Goal: Task Accomplishment & Management: Use online tool/utility

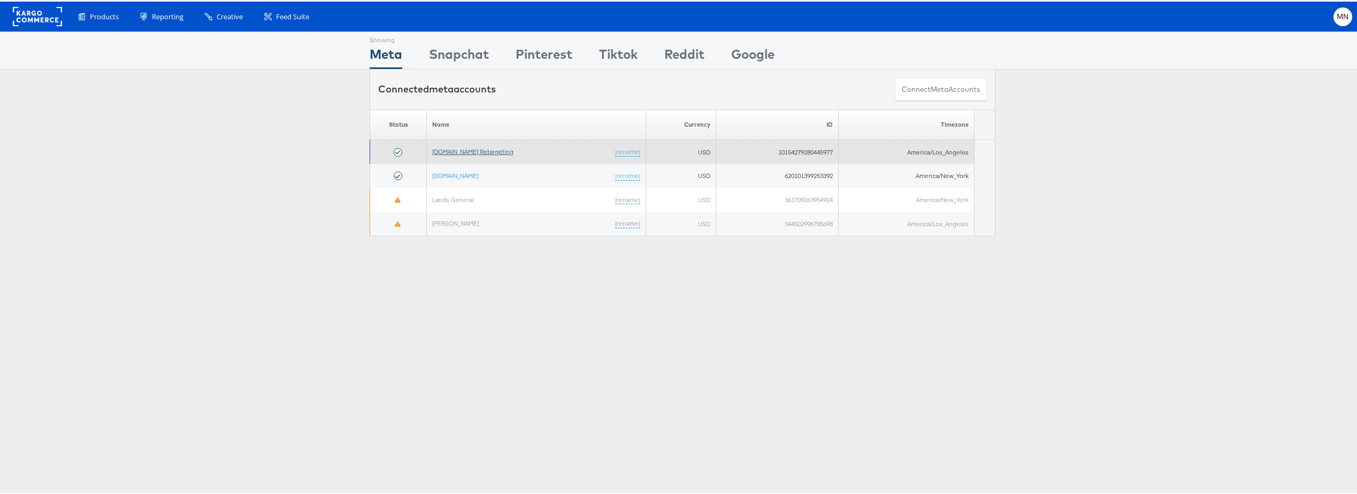
click at [463, 149] on link "[DOMAIN_NAME] Retargeting" at bounding box center [472, 150] width 81 height 8
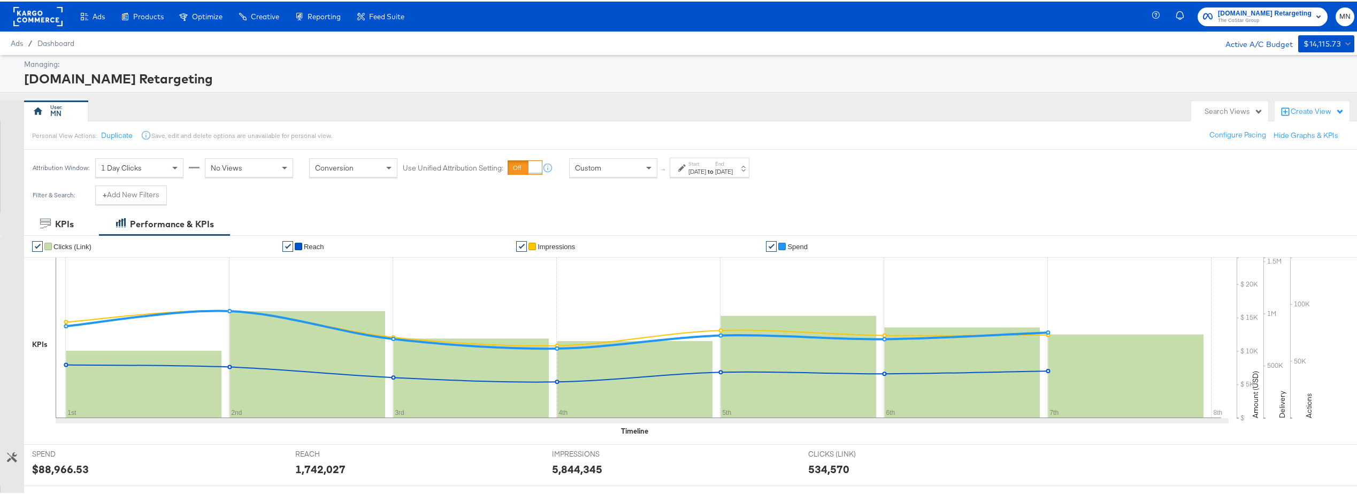
click at [695, 165] on label "Start:" at bounding box center [697, 162] width 18 height 7
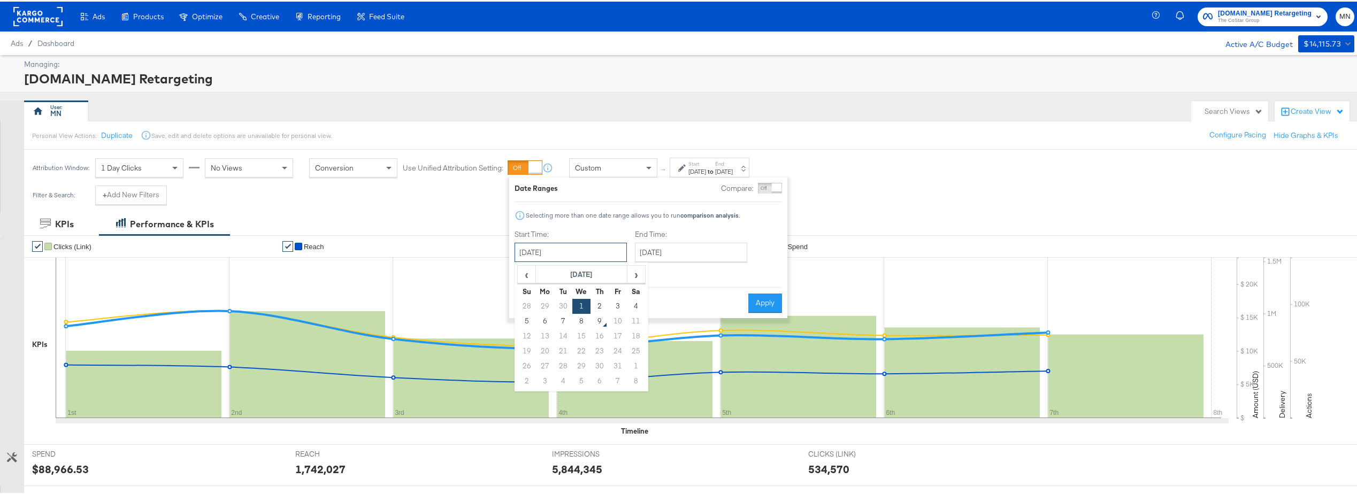
click at [545, 242] on input "October 1st 2025" at bounding box center [570, 250] width 112 height 19
click at [527, 272] on span "‹" at bounding box center [526, 273] width 17 height 16
click at [564, 305] on td "1" at bounding box center [563, 304] width 18 height 15
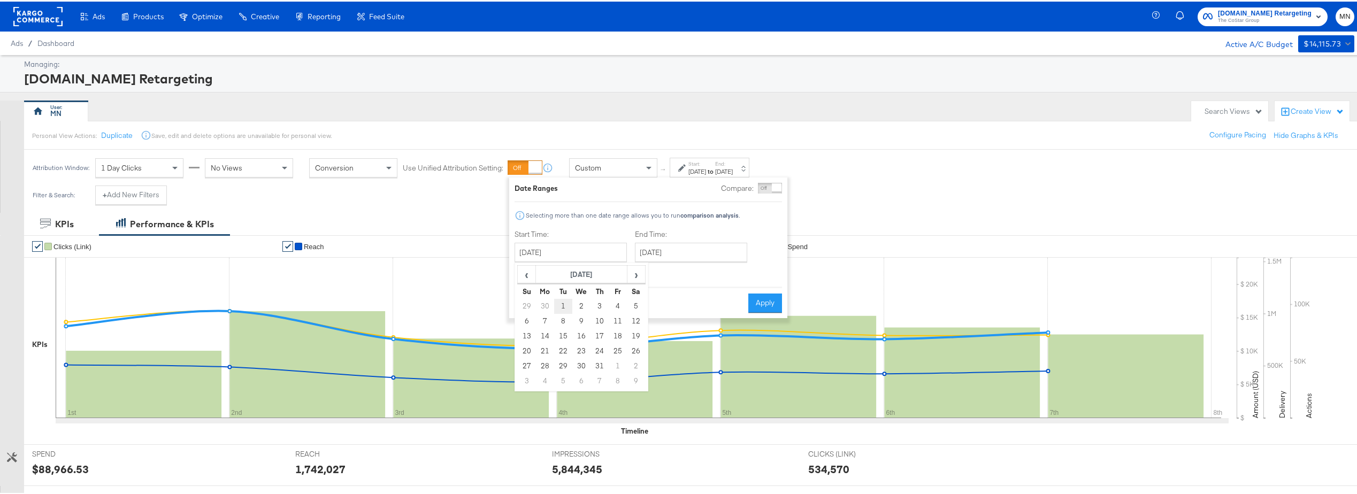
type input "[DATE]"
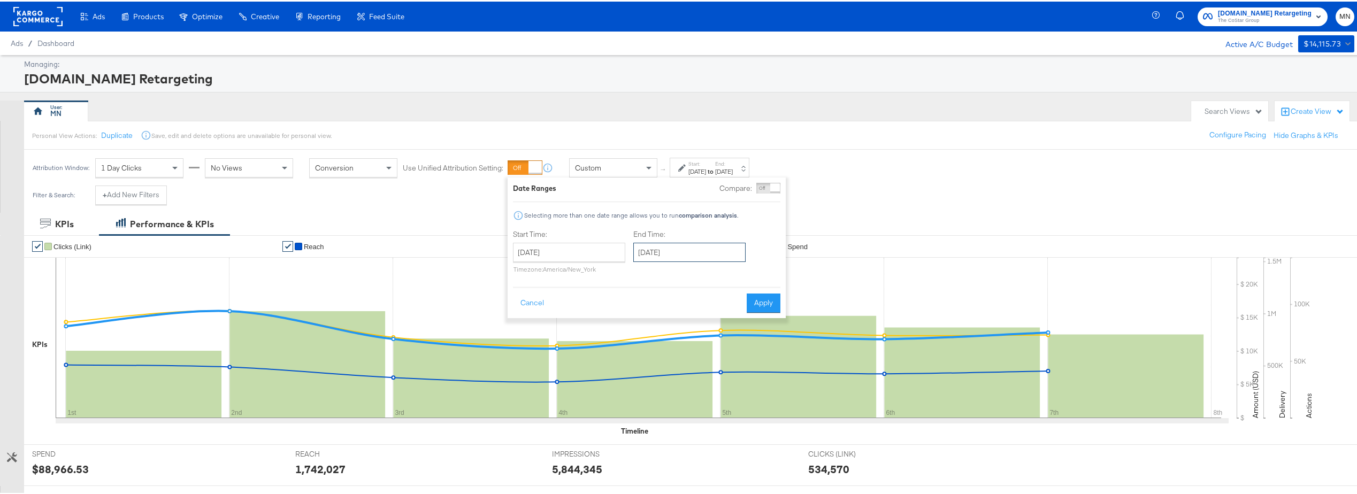
click at [710, 259] on input "October 7th 2025" at bounding box center [689, 250] width 112 height 19
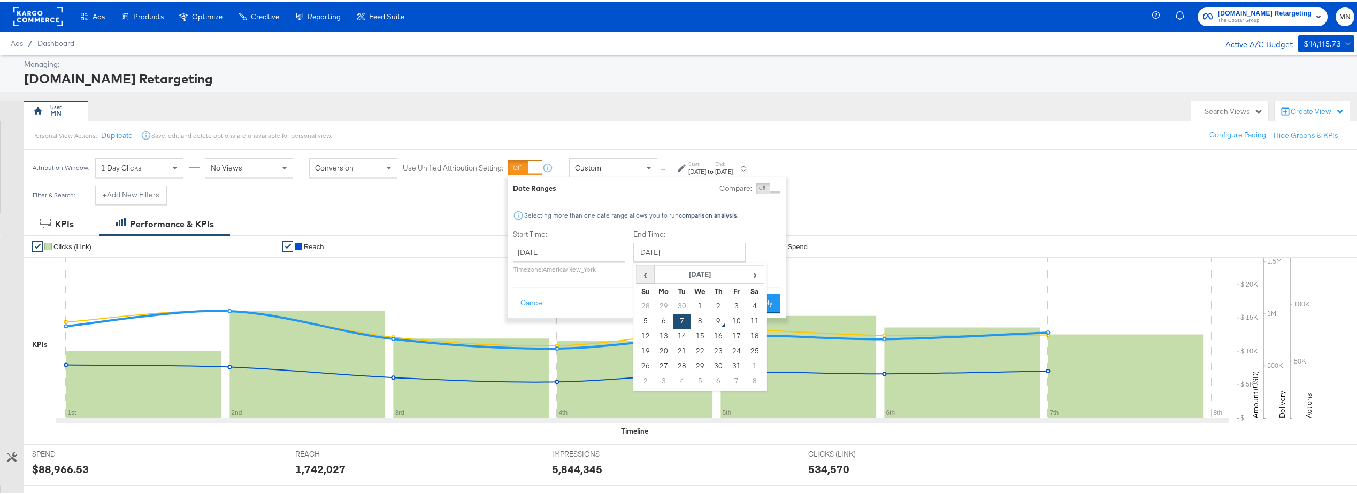
click at [648, 274] on span "‹" at bounding box center [645, 273] width 17 height 16
click at [710, 364] on td "31" at bounding box center [718, 364] width 18 height 15
type input "[DATE]"
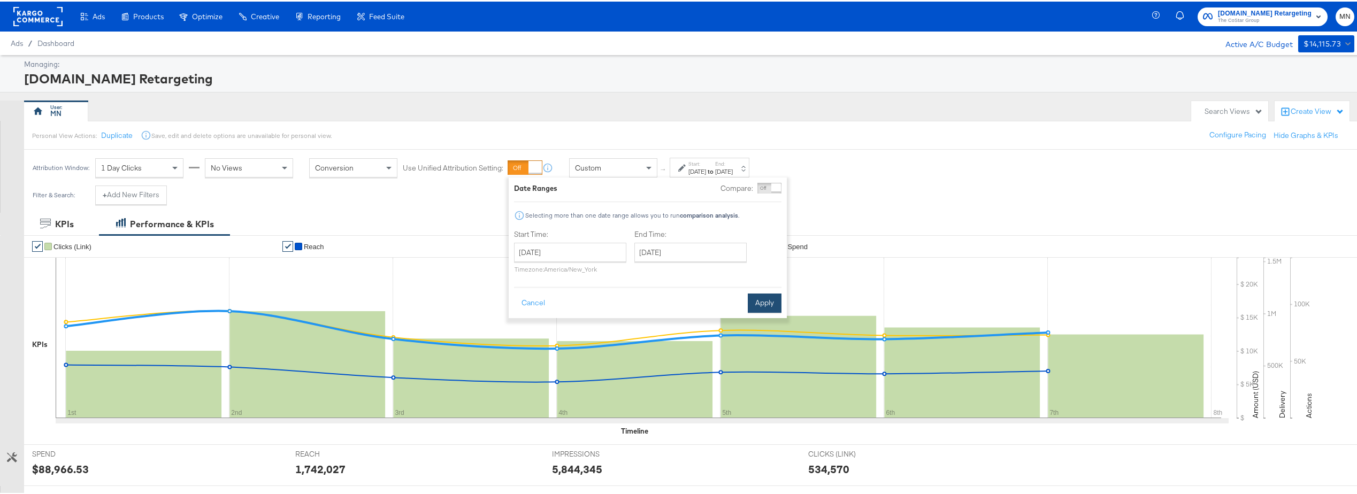
click at [767, 307] on button "Apply" at bounding box center [765, 301] width 34 height 19
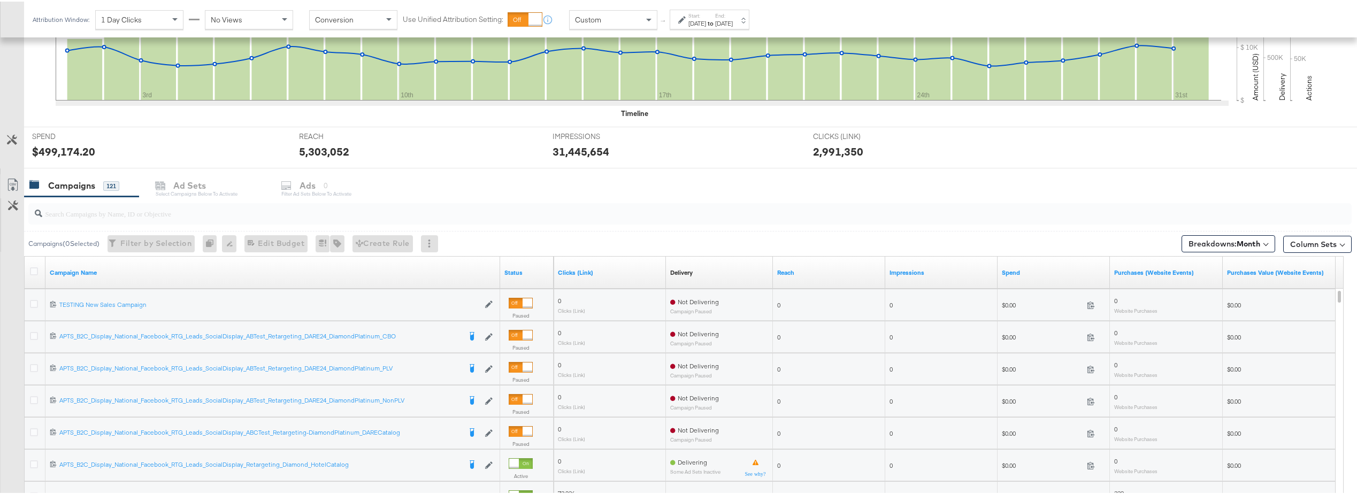
scroll to position [321, 0]
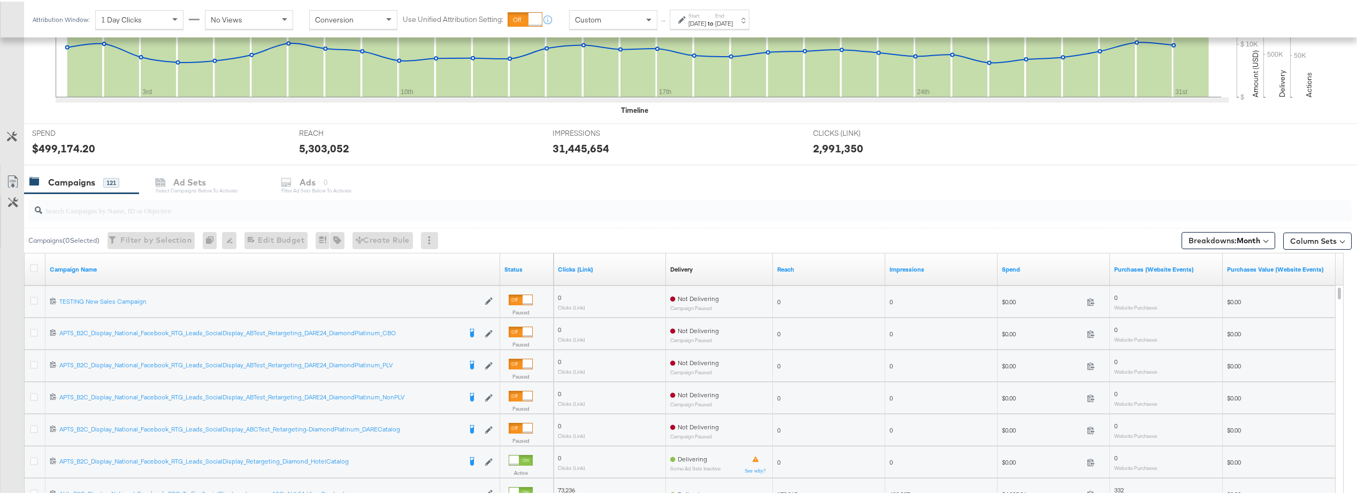
click at [451, 132] on div "REACH REACH 5,303,052" at bounding box center [418, 142] width 254 height 41
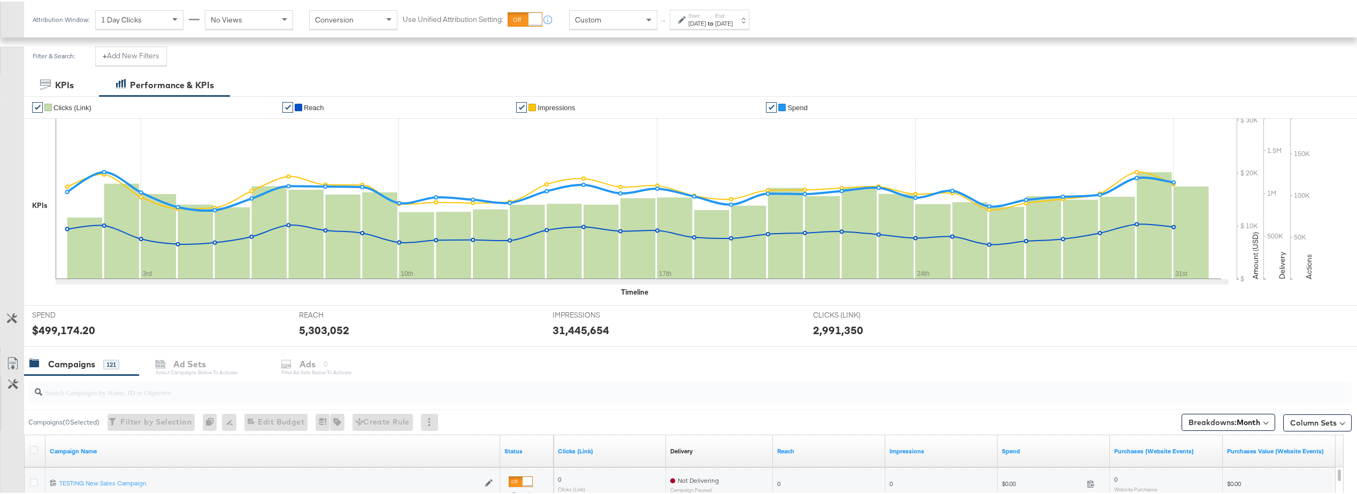
scroll to position [0, 0]
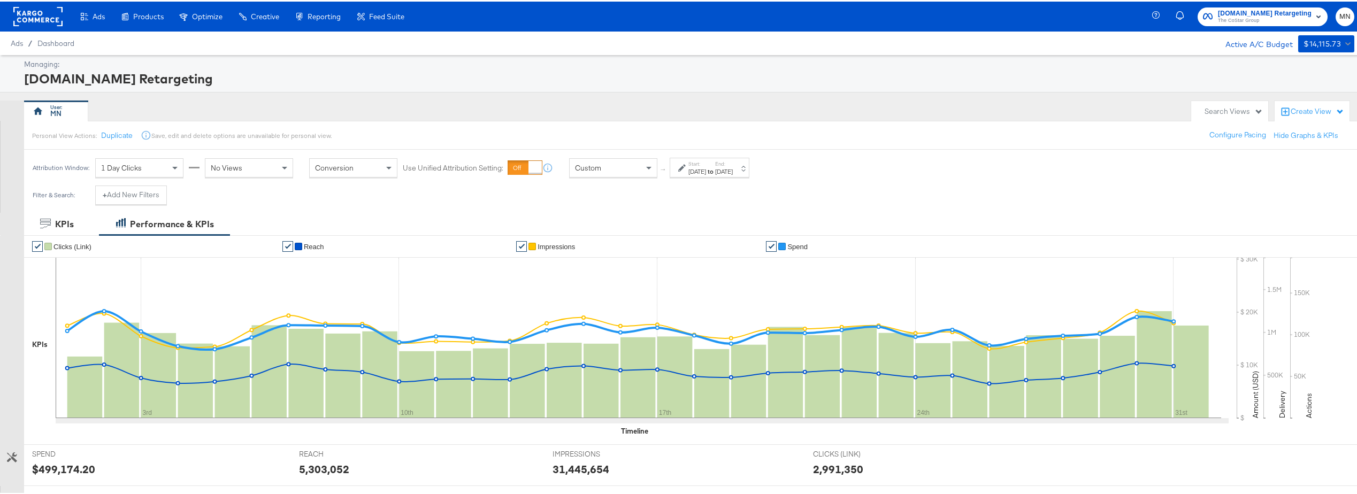
click at [698, 170] on div "[DATE]" at bounding box center [697, 170] width 18 height 9
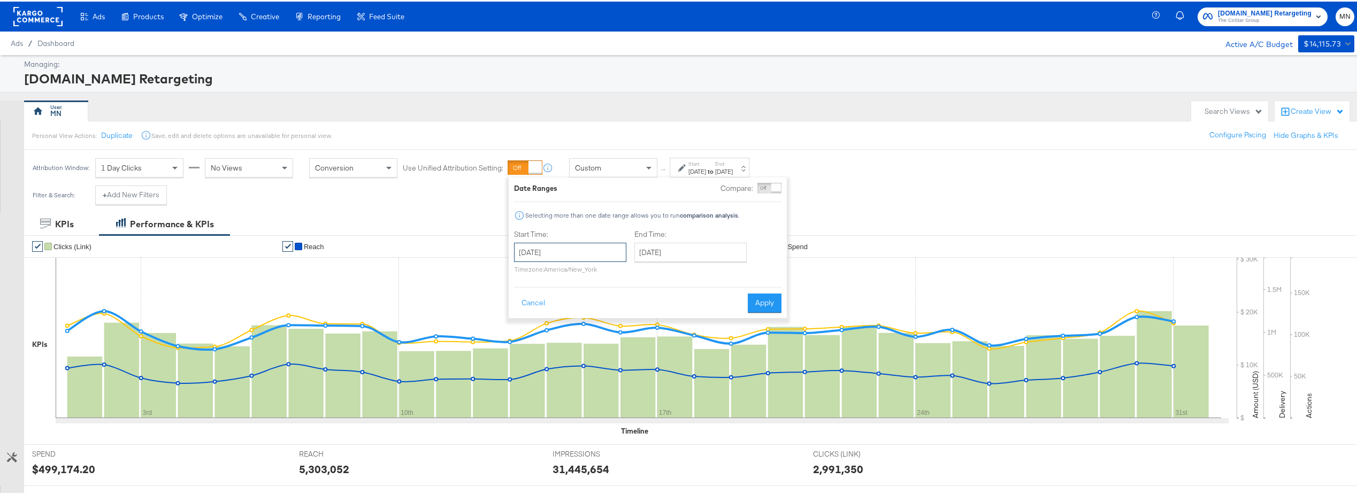
click at [614, 249] on input "[DATE]" at bounding box center [570, 250] width 112 height 19
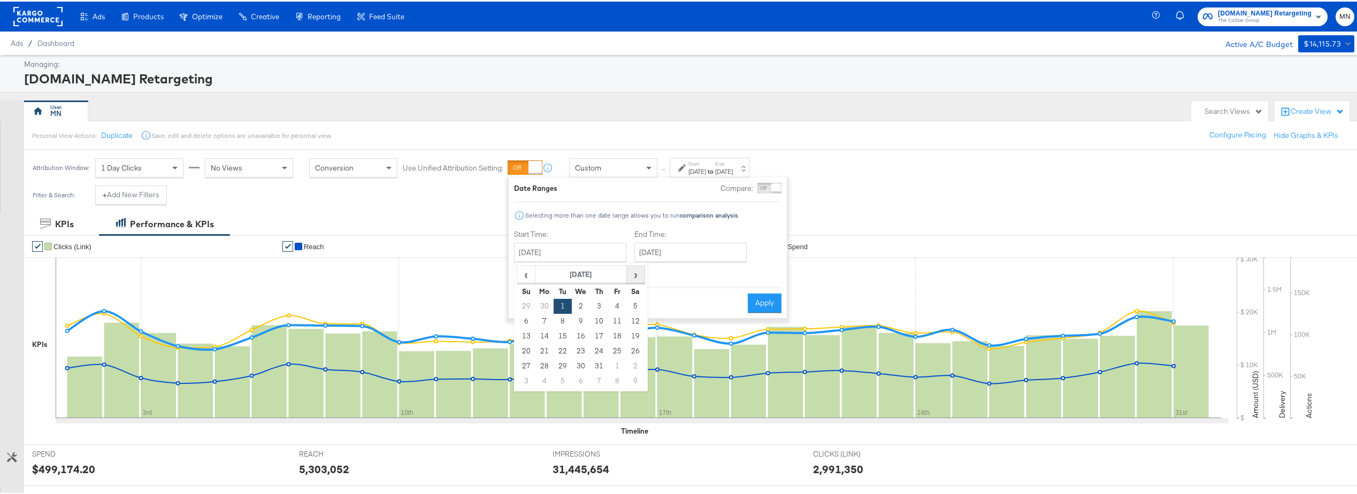
click at [636, 272] on span "›" at bounding box center [635, 273] width 17 height 16
click at [615, 302] on td "1" at bounding box center [617, 304] width 18 height 15
type input "[DATE]"
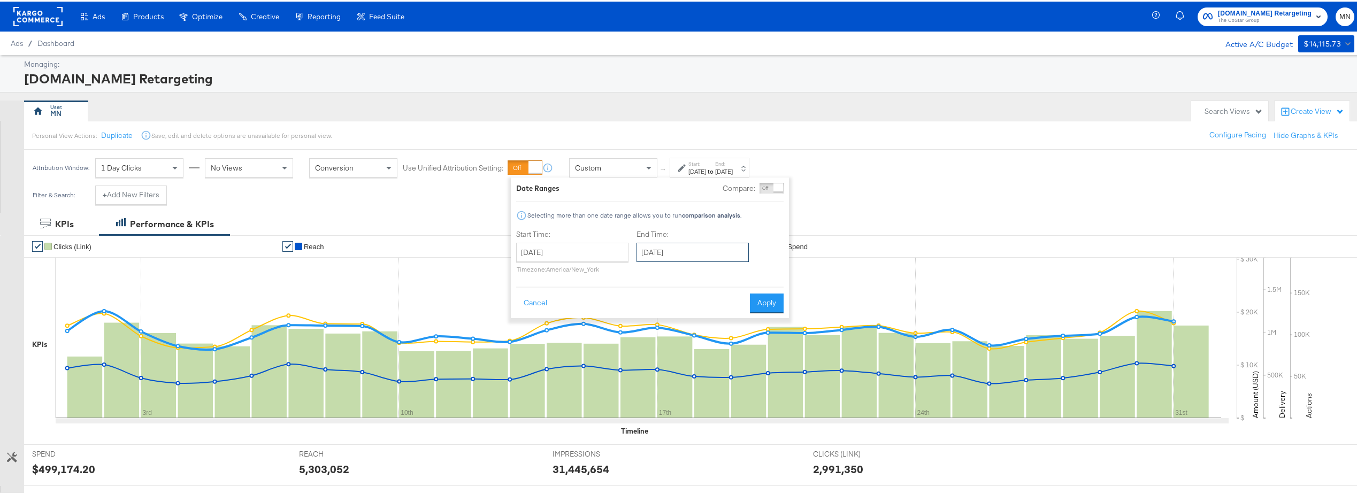
click at [700, 255] on input "[DATE]" at bounding box center [692, 250] width 112 height 19
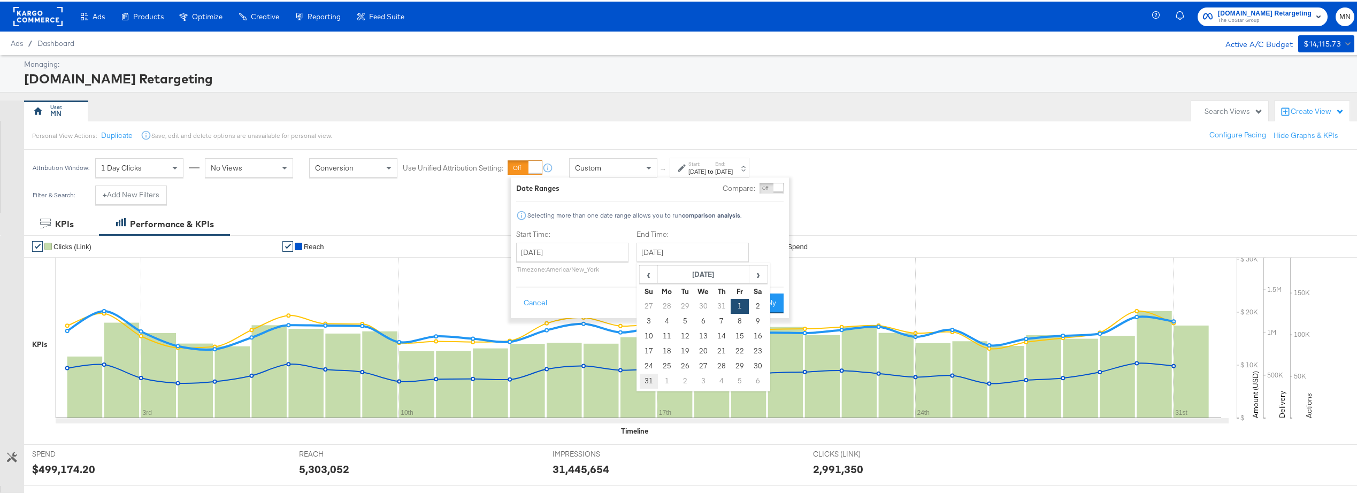
click at [650, 375] on td "31" at bounding box center [649, 379] width 18 height 15
type input "[DATE]"
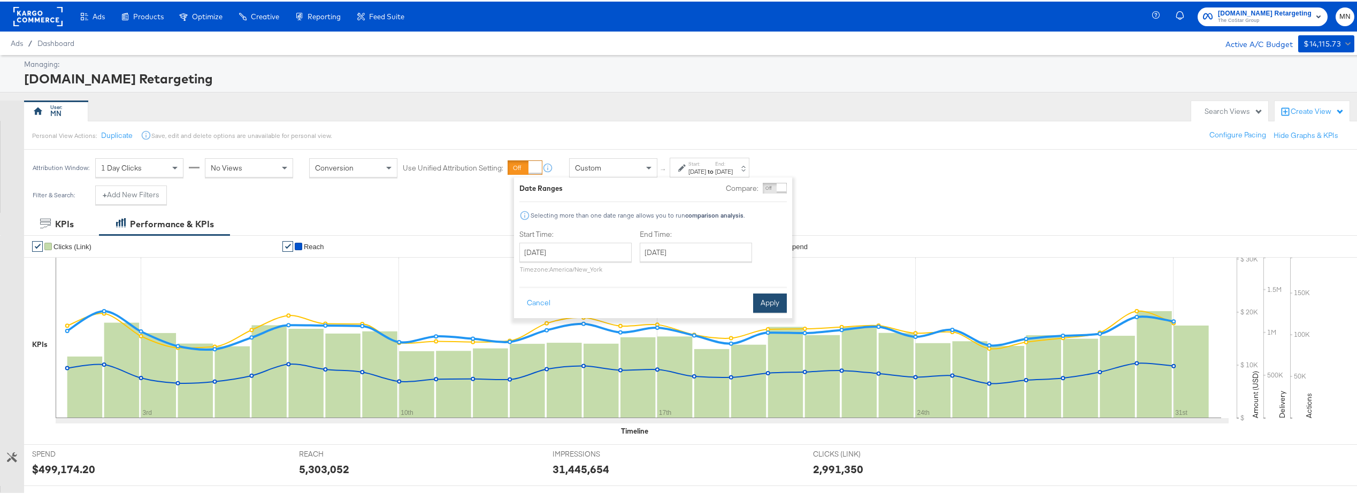
click at [766, 304] on button "Apply" at bounding box center [770, 301] width 34 height 19
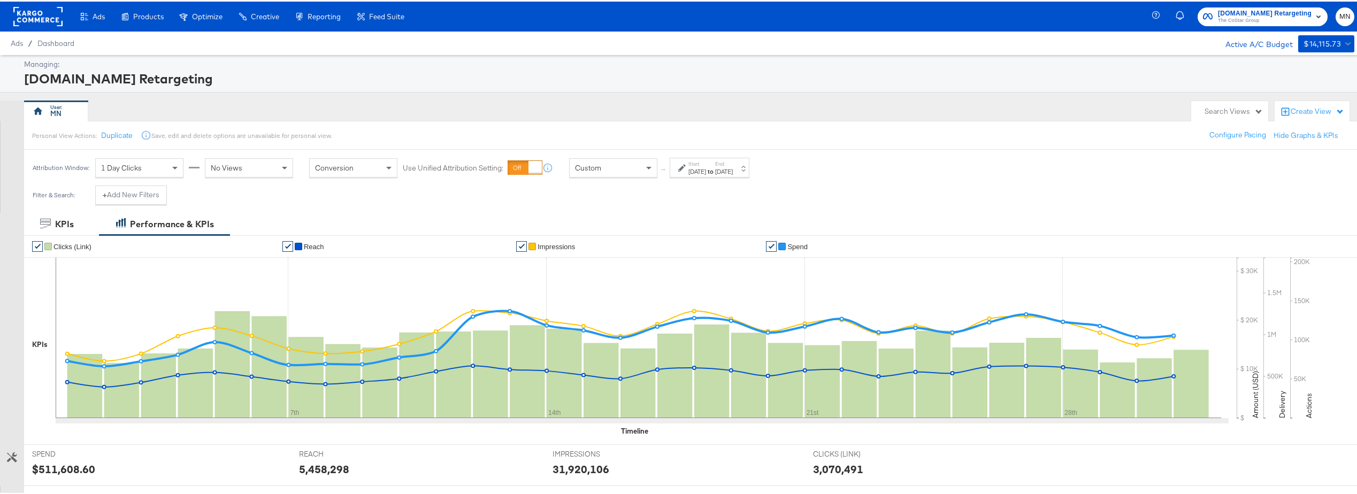
click at [43, 22] on rect at bounding box center [37, 14] width 49 height 19
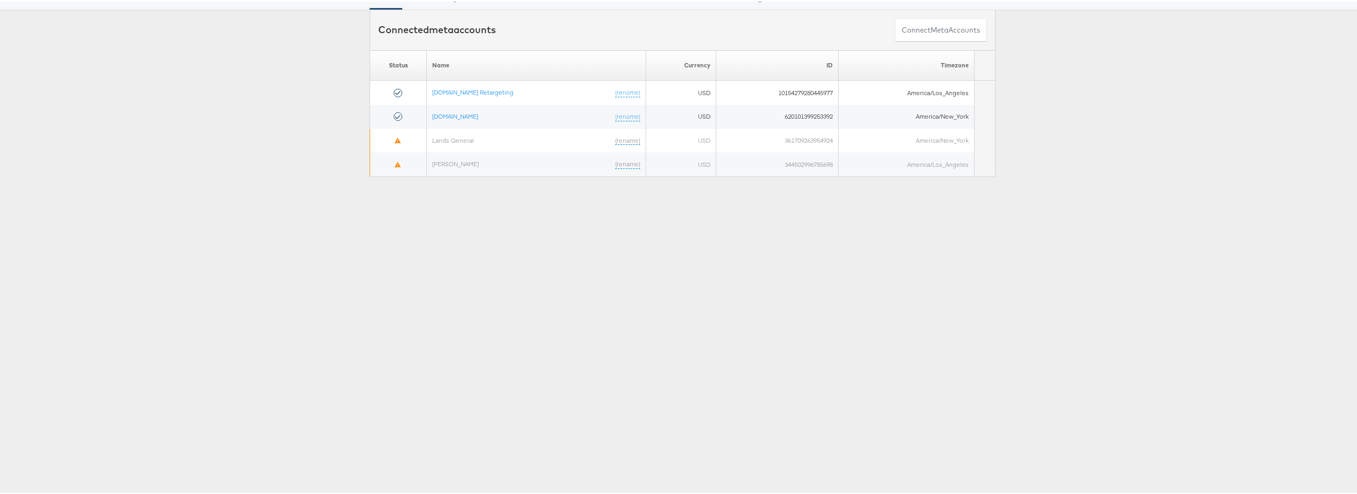
scroll to position [71, 0]
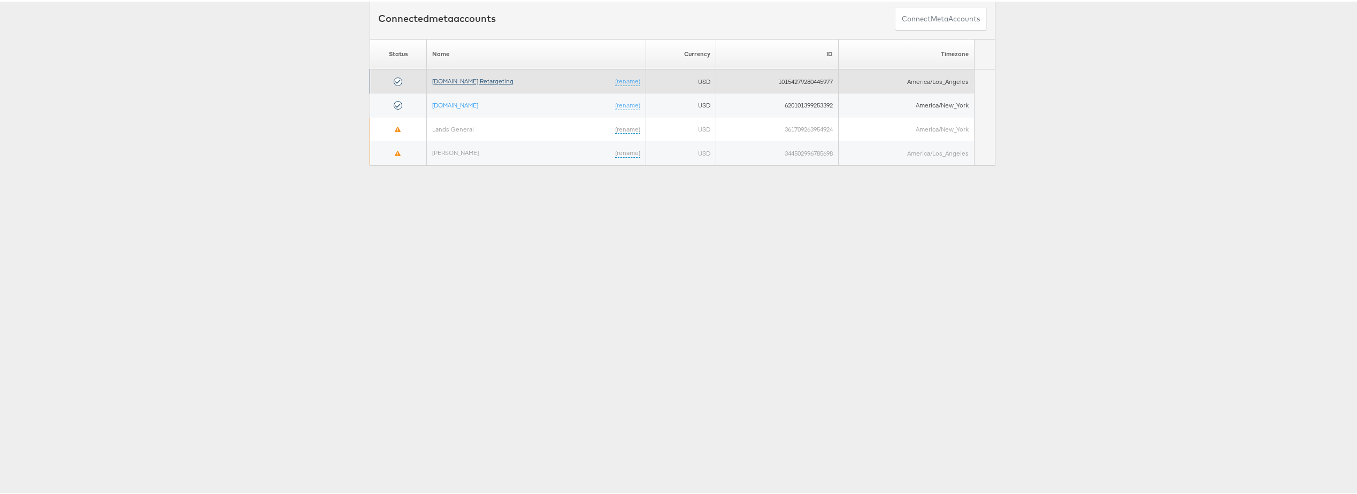
click at [439, 78] on link "[DOMAIN_NAME] Retargeting" at bounding box center [472, 79] width 81 height 8
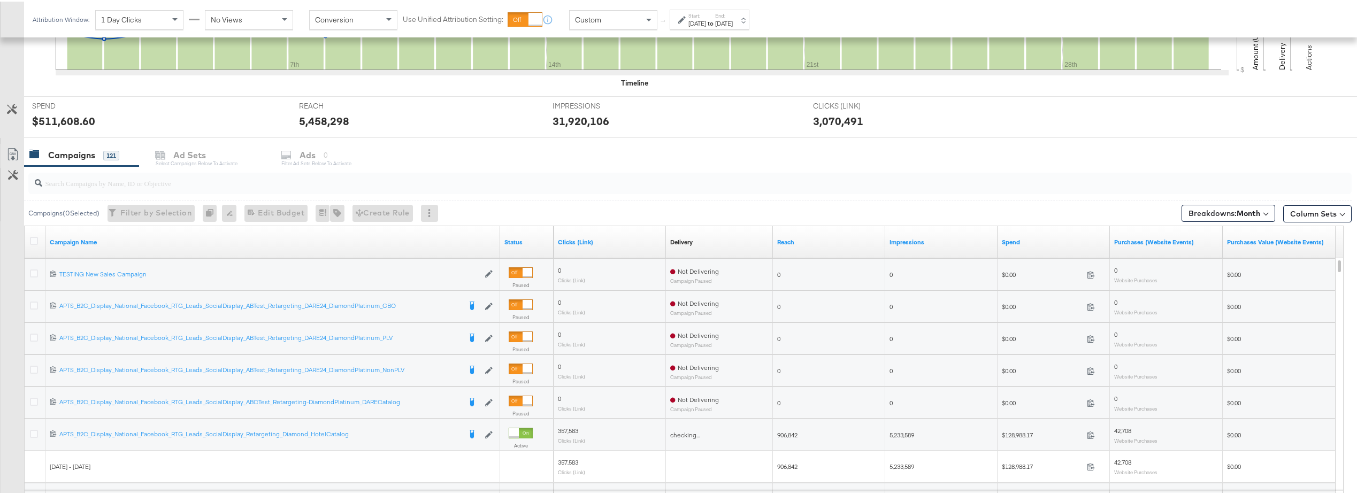
scroll to position [355, 0]
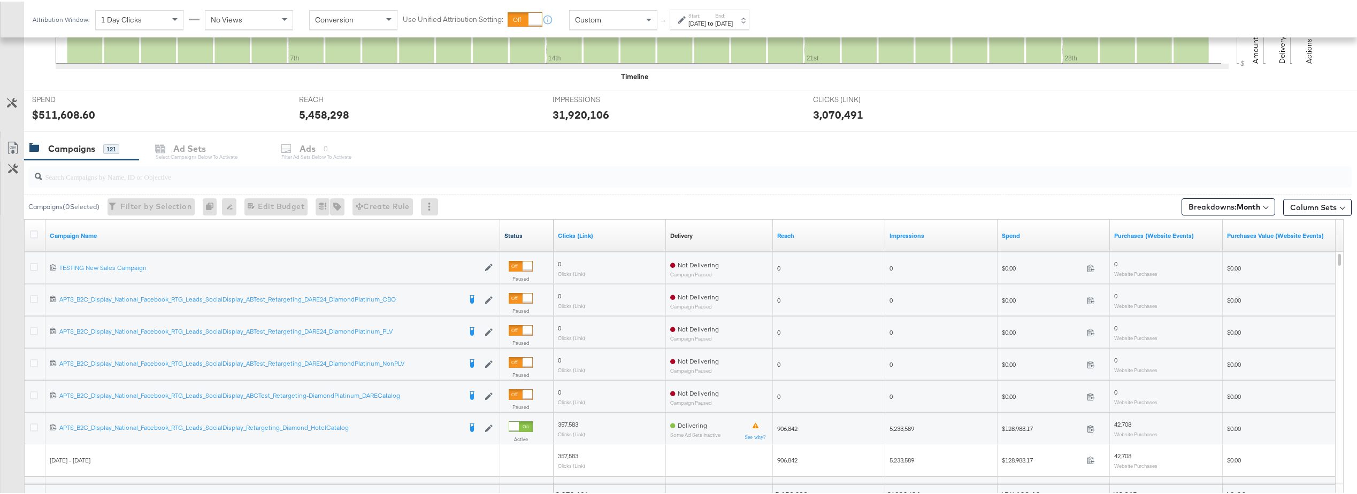
click at [509, 234] on link "Status" at bounding box center [526, 234] width 45 height 9
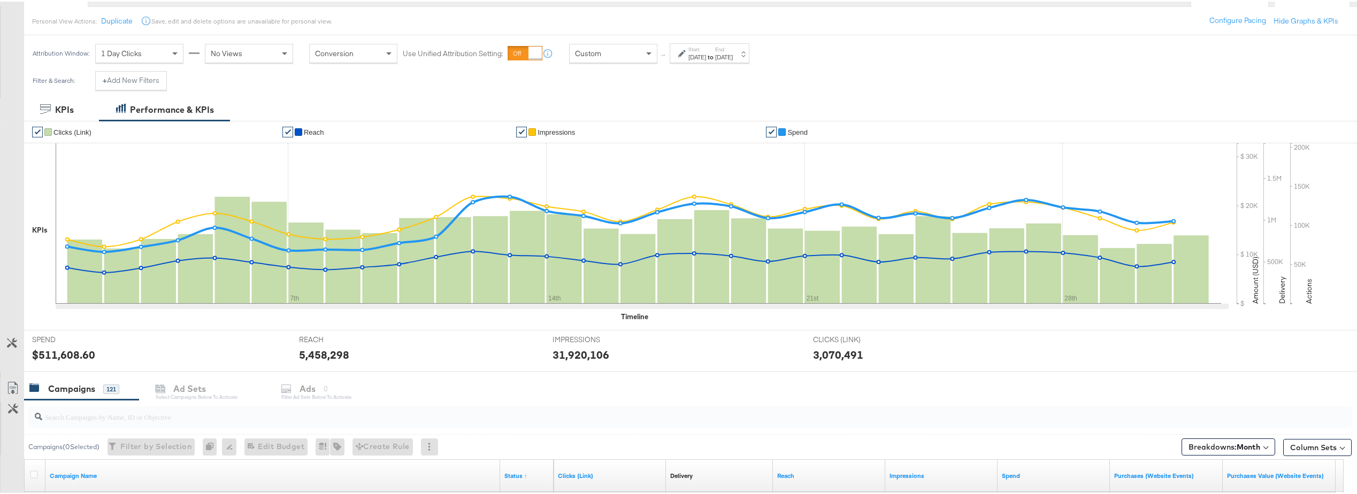
scroll to position [87, 0]
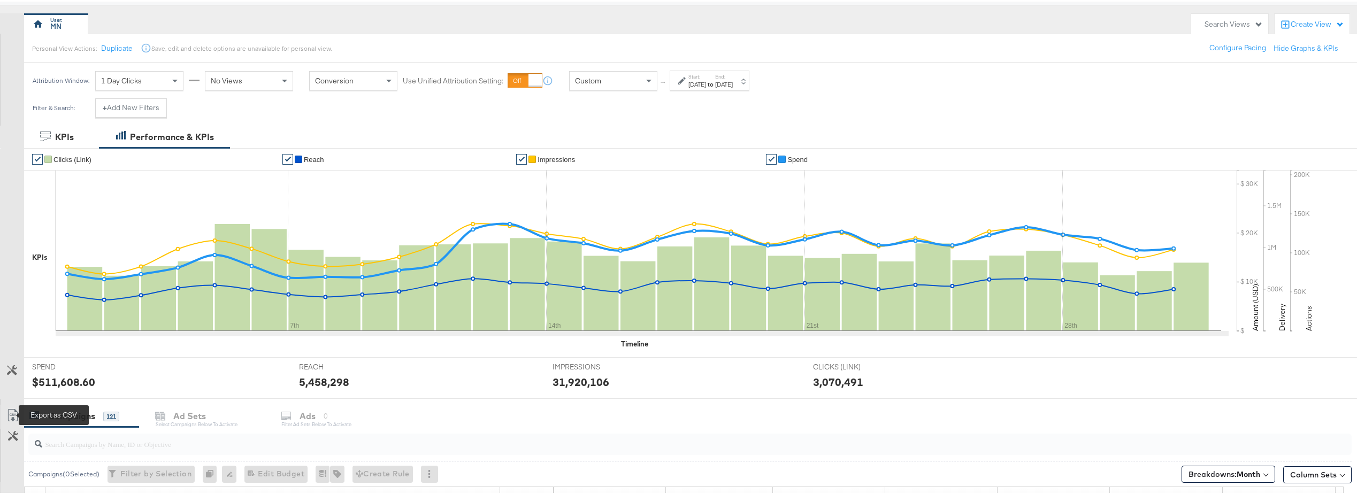
click at [11, 417] on icon at bounding box center [12, 413] width 13 height 13
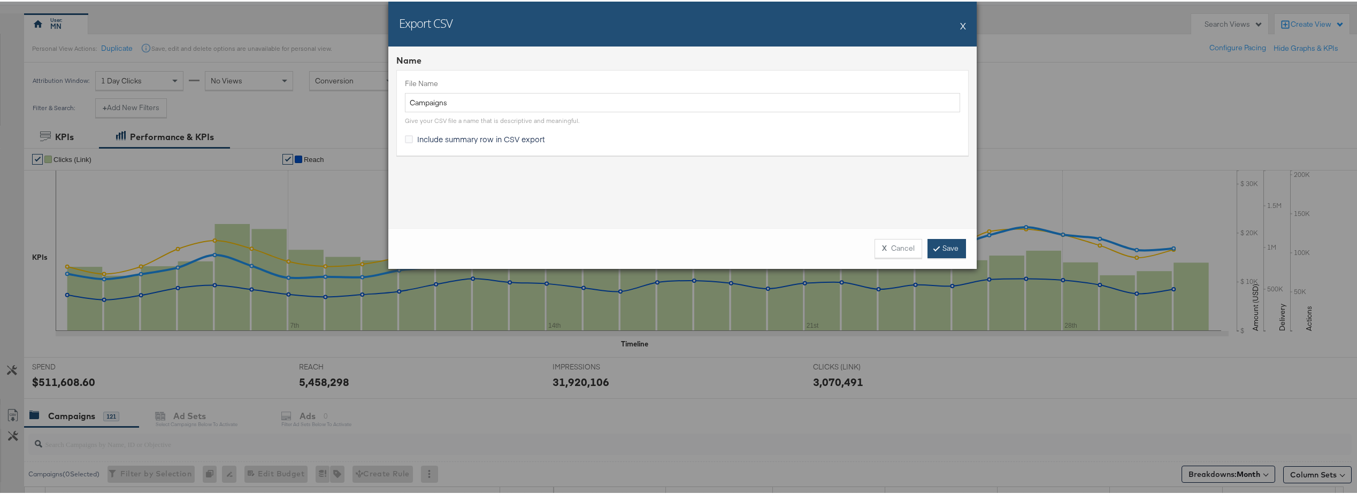
click at [942, 251] on link "Save" at bounding box center [946, 246] width 39 height 19
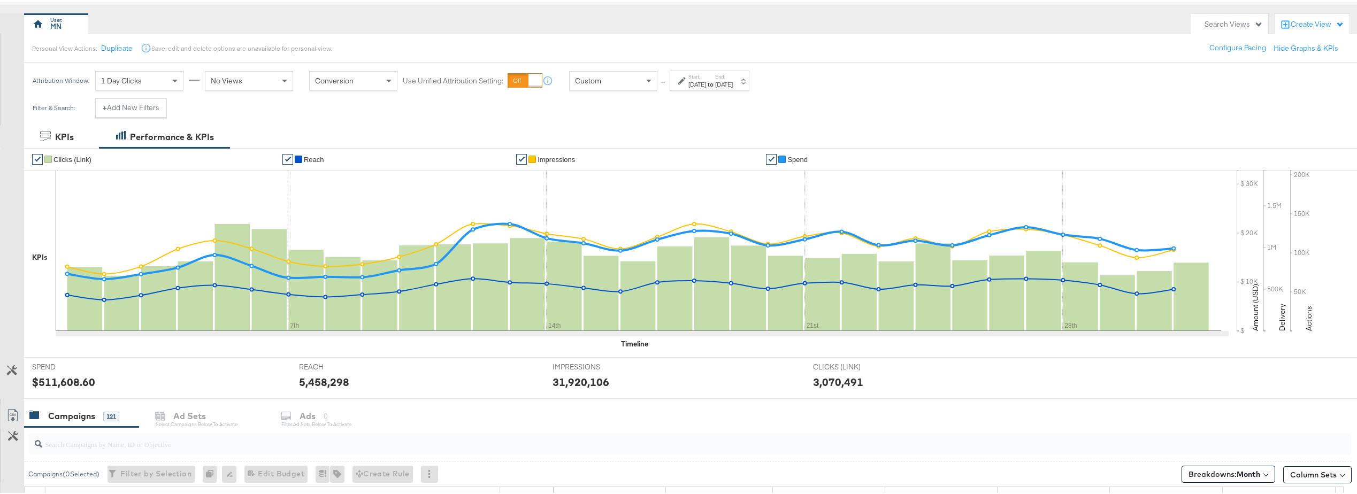
click at [697, 74] on label "Start:" at bounding box center [697, 75] width 18 height 7
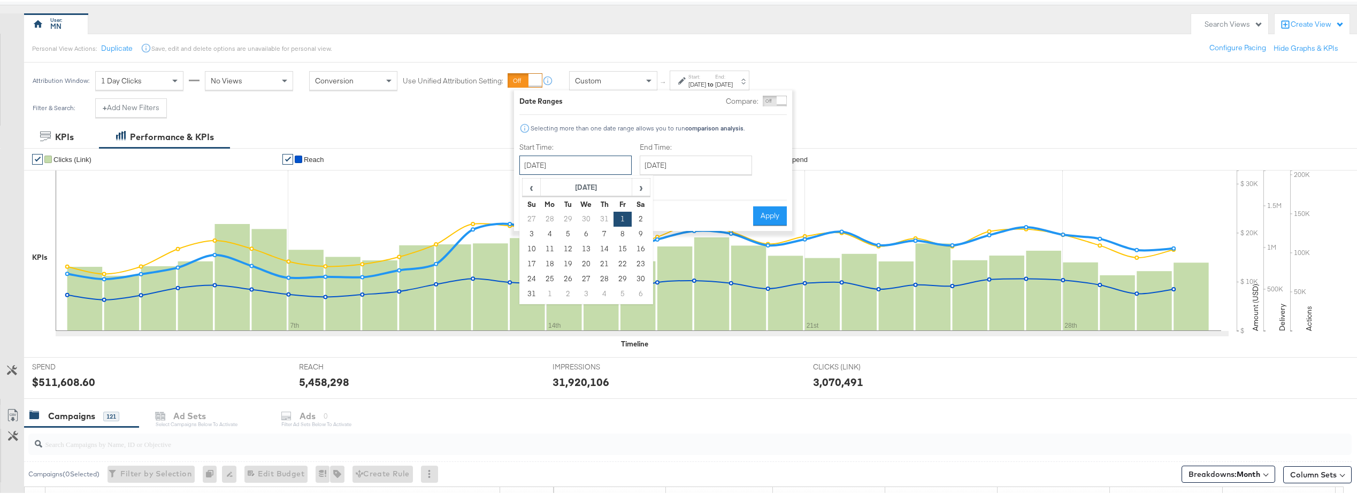
click at [618, 164] on input "[DATE]" at bounding box center [575, 163] width 112 height 19
click at [536, 187] on span "‹" at bounding box center [531, 186] width 17 height 16
click at [560, 213] on td "1" at bounding box center [568, 217] width 18 height 15
type input "[DATE]"
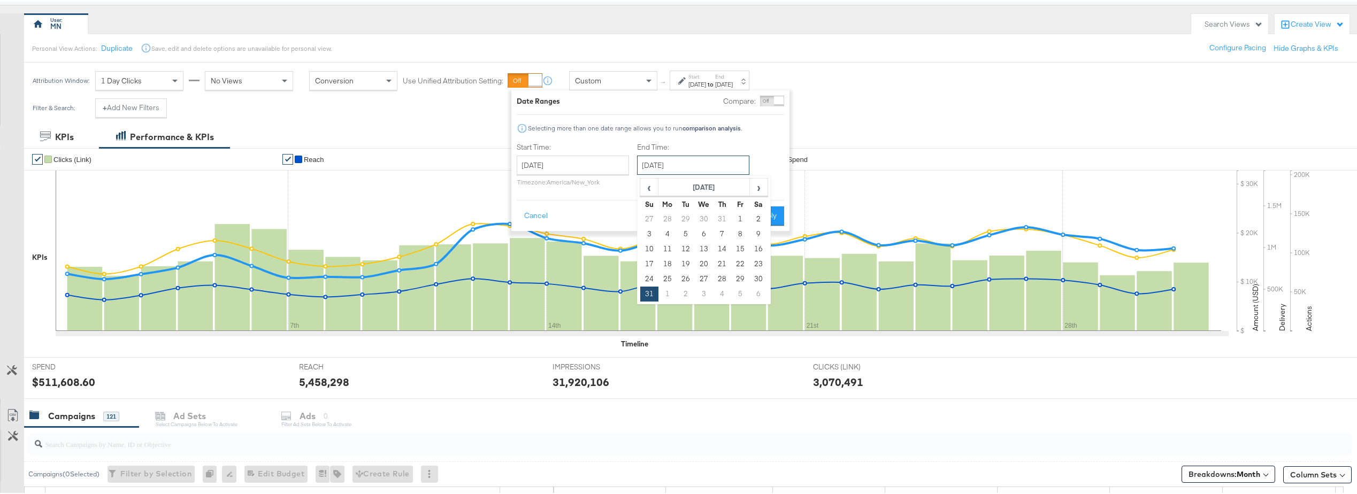
click at [697, 158] on input "[DATE]" at bounding box center [693, 163] width 112 height 19
click at [642, 189] on span "‹" at bounding box center [649, 186] width 17 height 16
click at [724, 278] on td "31" at bounding box center [722, 277] width 18 height 15
type input "[DATE]"
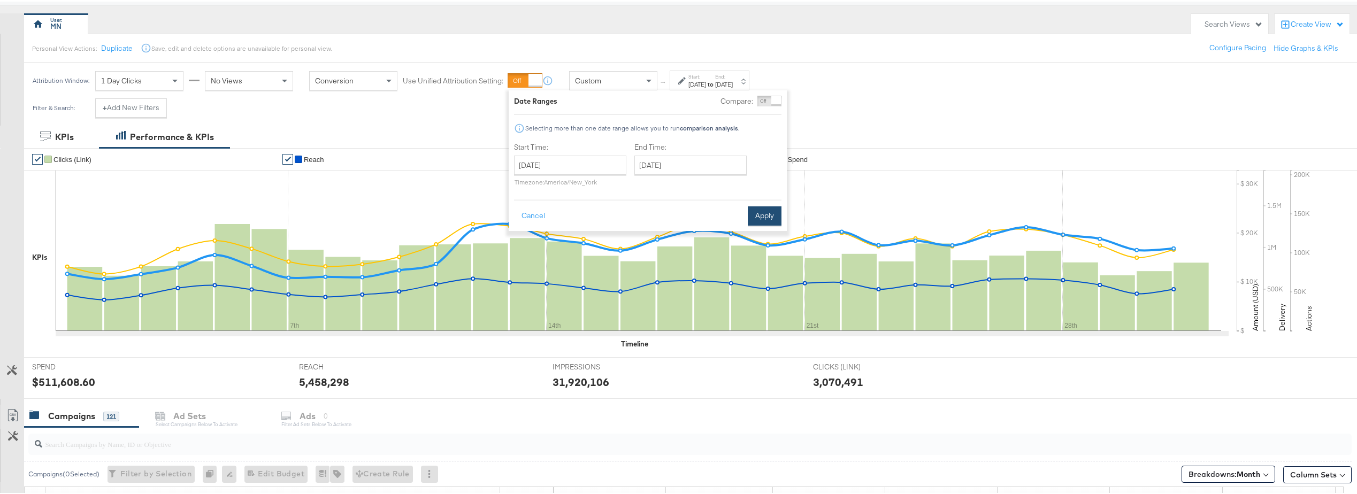
click at [768, 218] on button "Apply" at bounding box center [765, 214] width 34 height 19
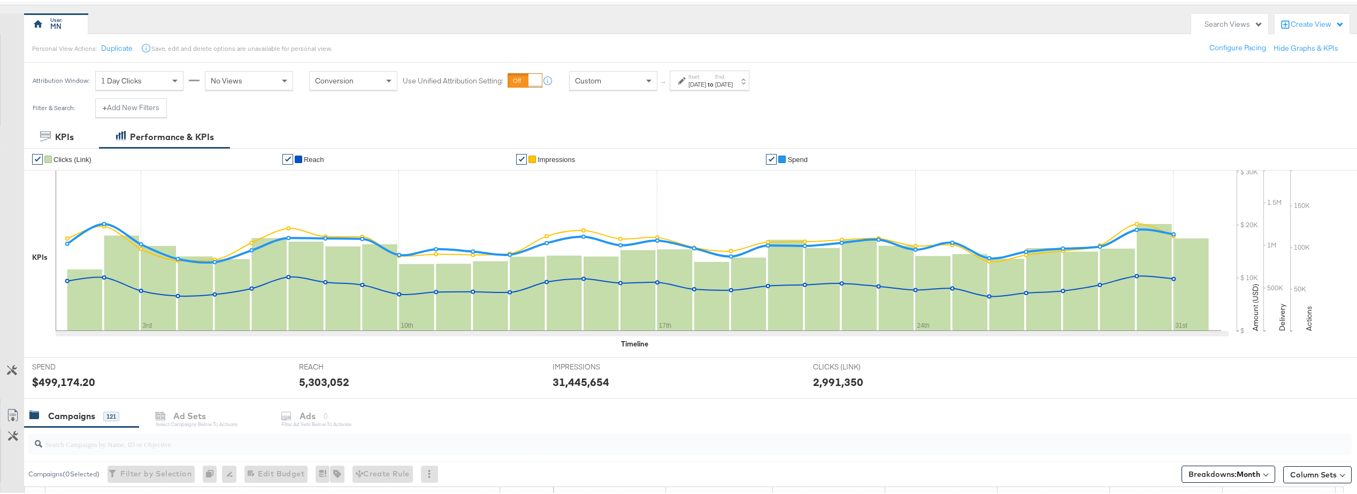
click at [14, 322] on div "Customize KPIs ✔ Clicks (Link) ✔ Reach ✔ Impressions ✔ Spend KPIs 3rd 10th 17th…" at bounding box center [682, 272] width 1365 height 251
click at [14, 418] on icon at bounding box center [12, 416] width 6 height 8
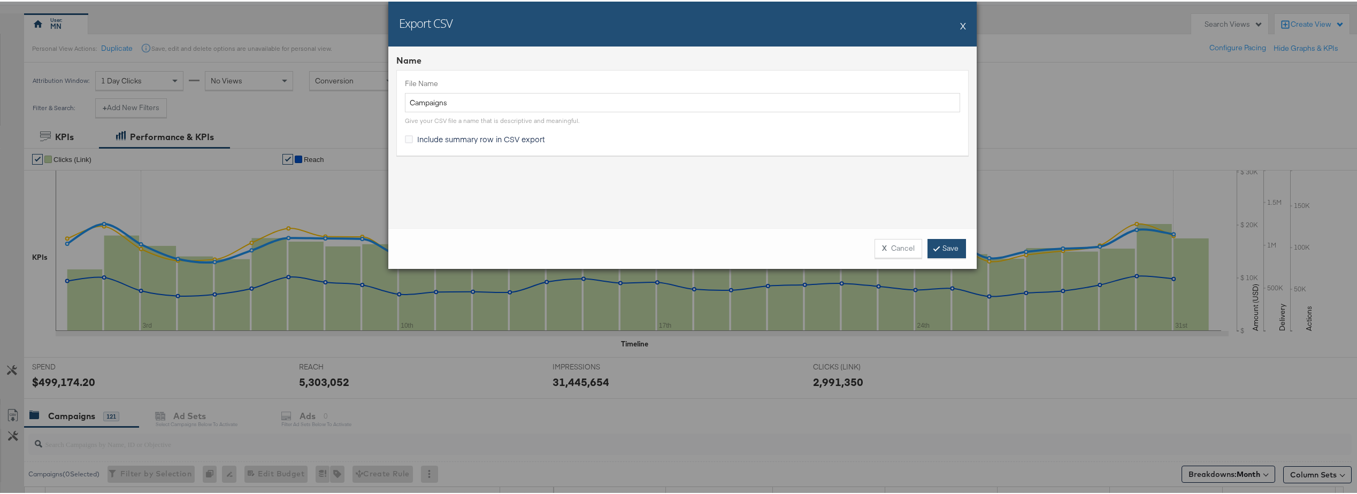
click at [941, 250] on link "Save" at bounding box center [946, 246] width 39 height 19
